Goal: Transaction & Acquisition: Book appointment/travel/reservation

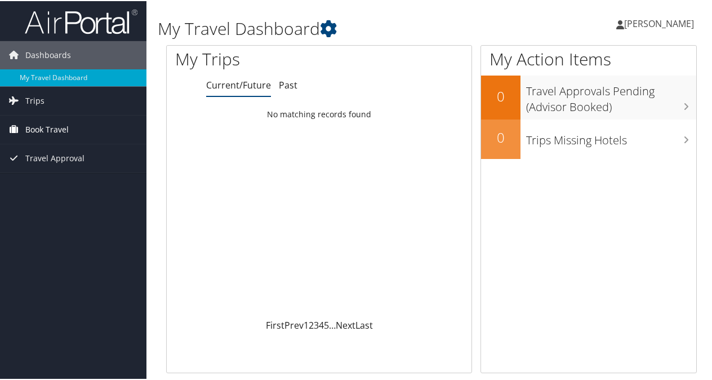
click at [43, 130] on span "Book Travel" at bounding box center [46, 128] width 43 height 28
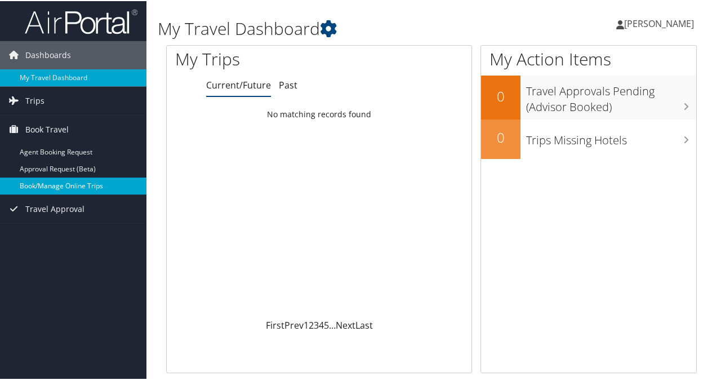
click at [69, 183] on link "Book/Manage Online Trips" at bounding box center [73, 184] width 147 height 17
